Goal: Information Seeking & Learning: Learn about a topic

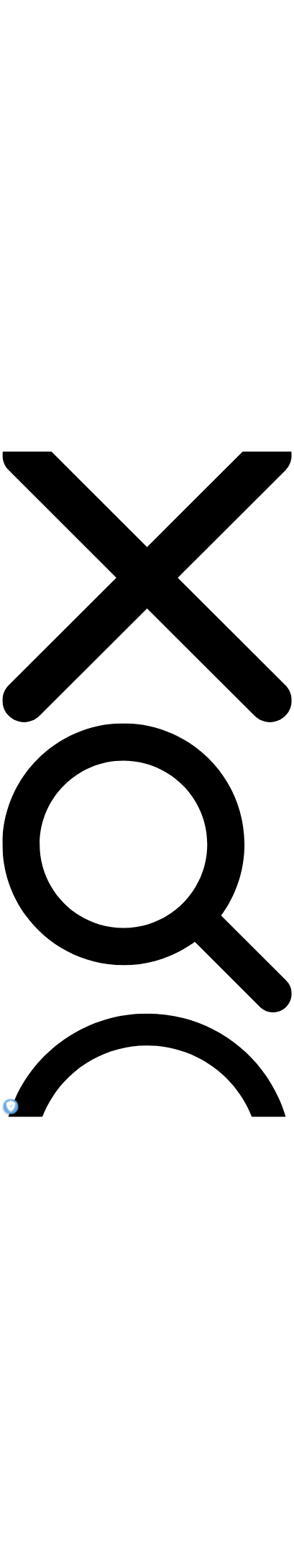
scroll to position [71, 0]
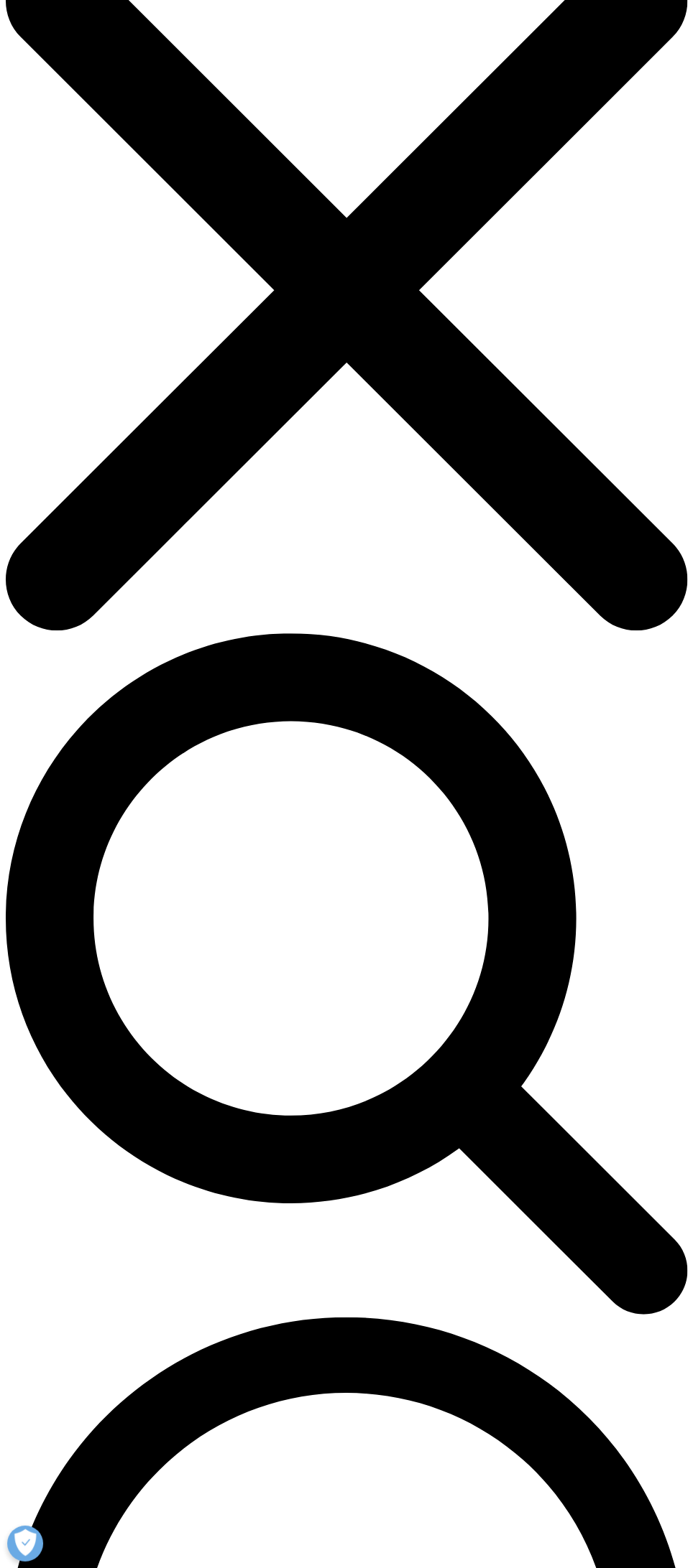
drag, startPoint x: 56, startPoint y: 270, endPoint x: 48, endPoint y: 283, distance: 15.3
